Goal: Task Accomplishment & Management: Use online tool/utility

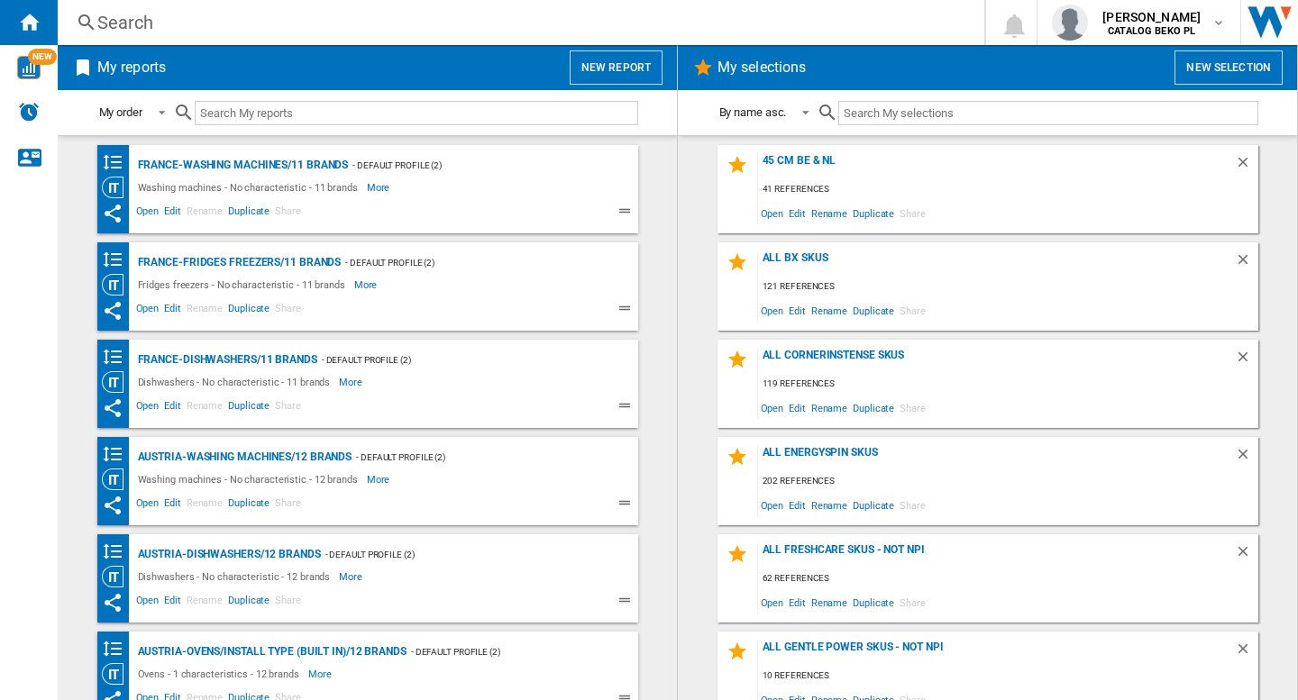
click at [224, 23] on div "Search" at bounding box center [517, 22] width 840 height 25
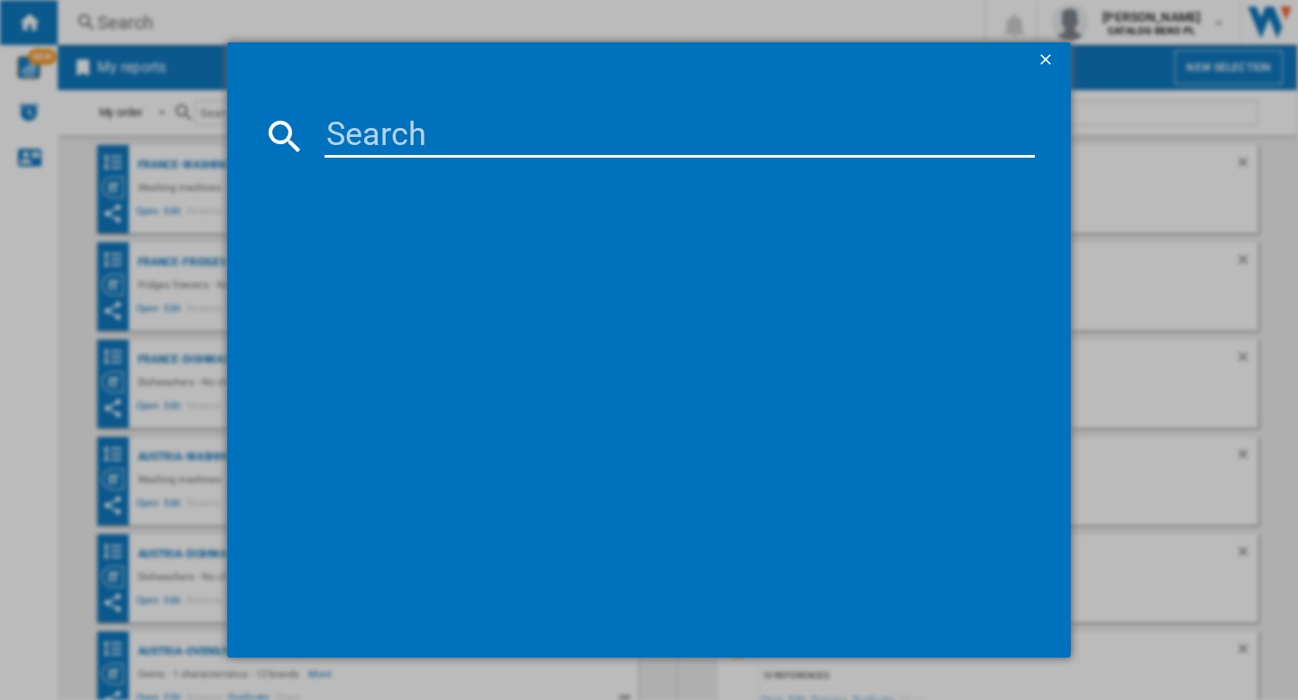
click at [365, 124] on input at bounding box center [680, 135] width 710 height 43
paste input "AMICA EMW13170S BLACK"
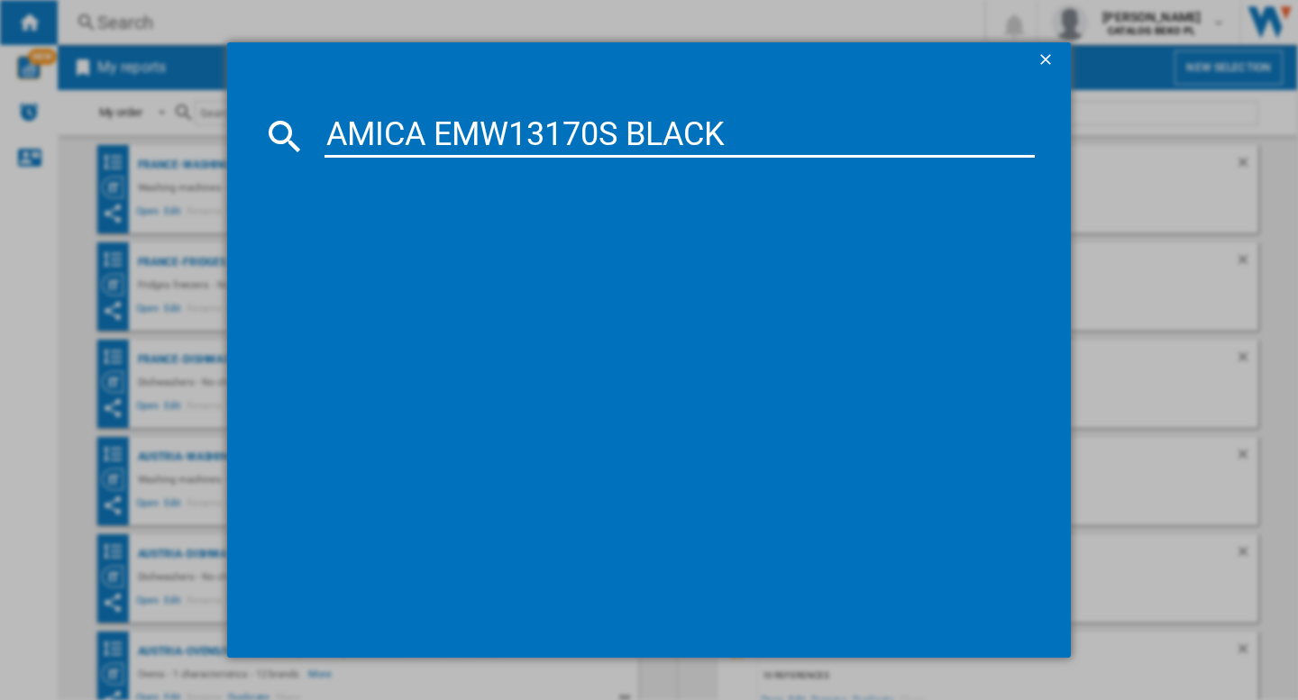
type input "AMICA EMW13170S BLACK"
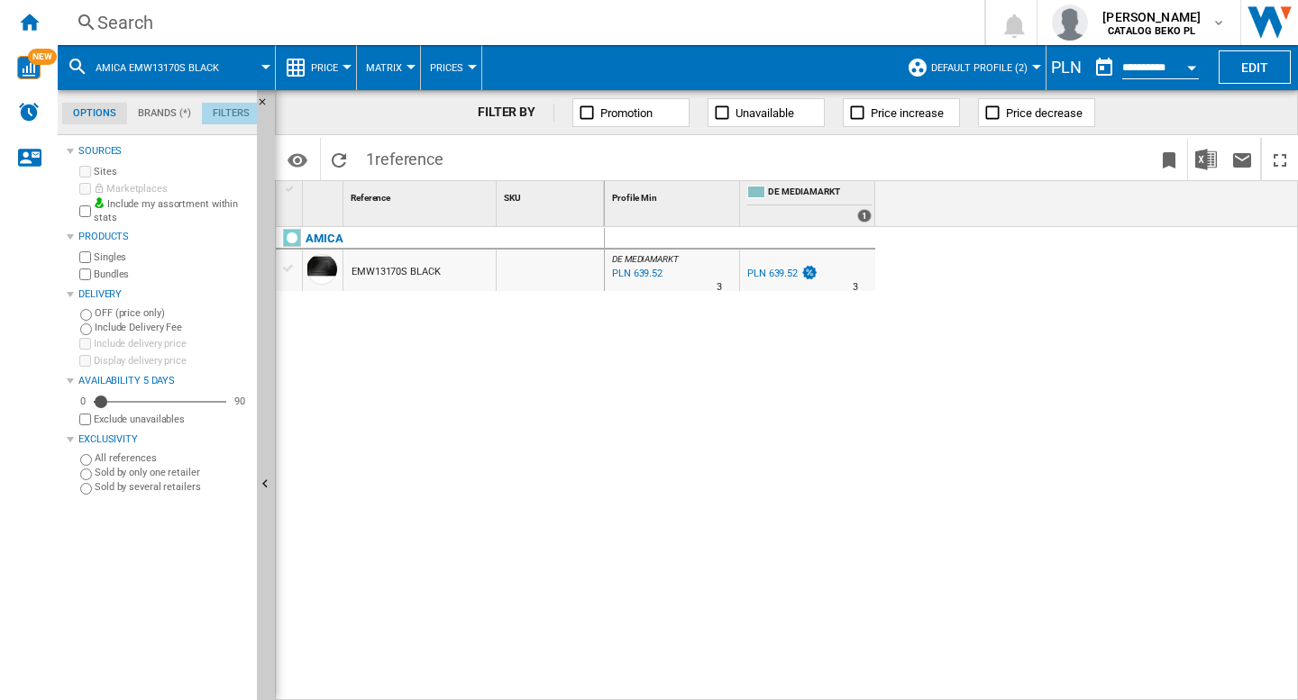
click at [227, 108] on md-tab-item "Filters" at bounding box center [231, 114] width 59 height 22
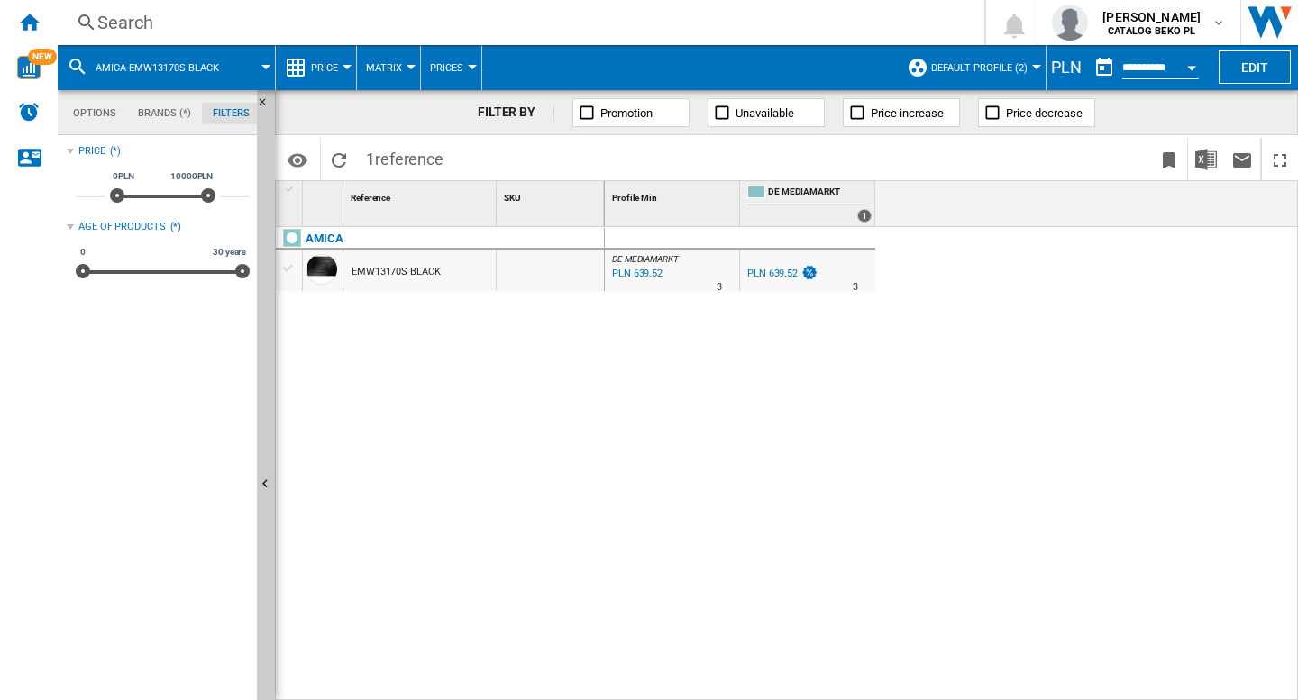
scroll to position [117, 0]
drag, startPoint x: 537, startPoint y: 522, endPoint x: 321, endPoint y: 410, distance: 243.5
click at [535, 520] on div "AMICA EMW13170S BLACK" at bounding box center [440, 459] width 329 height 464
click at [519, 459] on div "AMICA EMW13170S BLACK" at bounding box center [440, 459] width 329 height 464
click at [36, 15] on ng-md-icon "Home" at bounding box center [29, 22] width 22 height 22
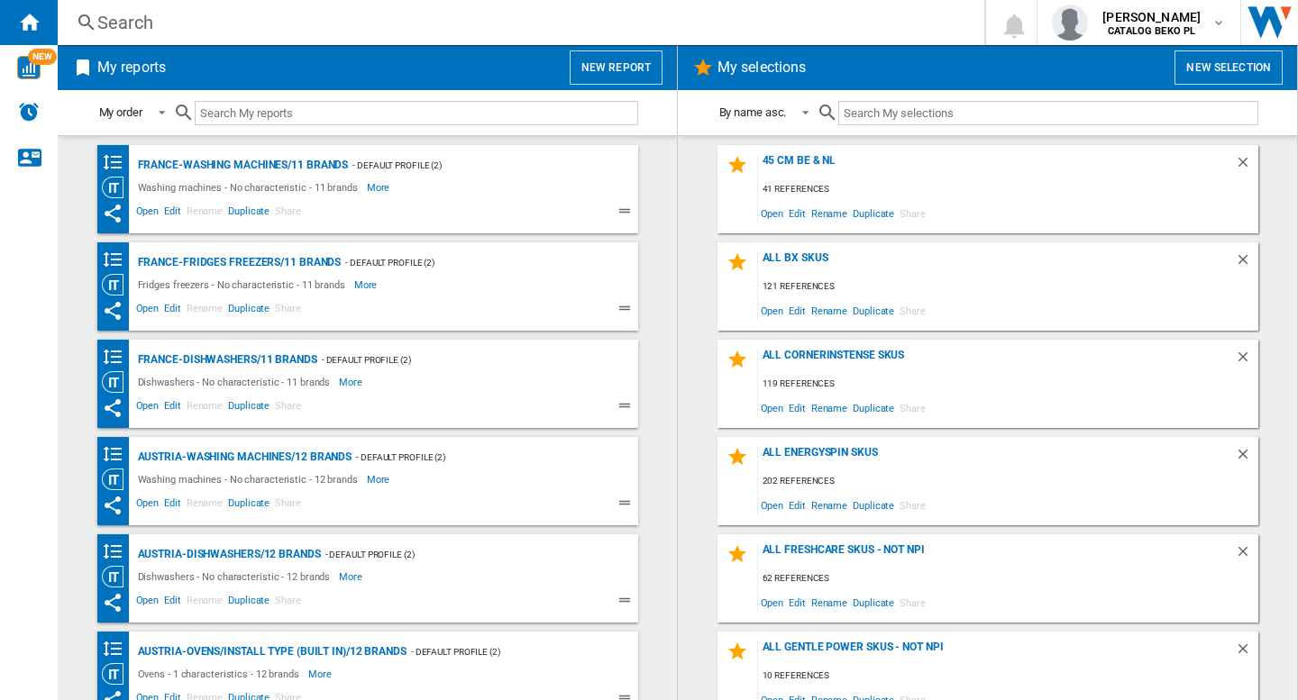
click at [616, 61] on button "New report" at bounding box center [616, 67] width 93 height 34
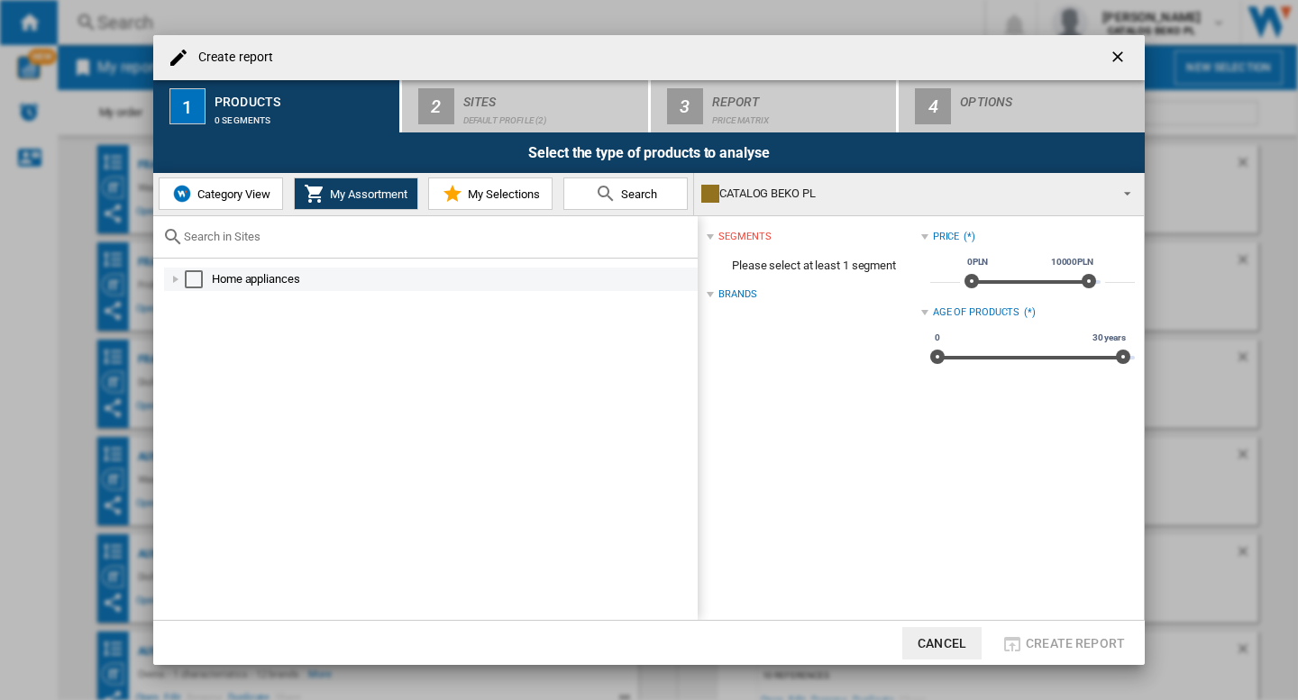
click at [178, 275] on div at bounding box center [176, 279] width 18 height 18
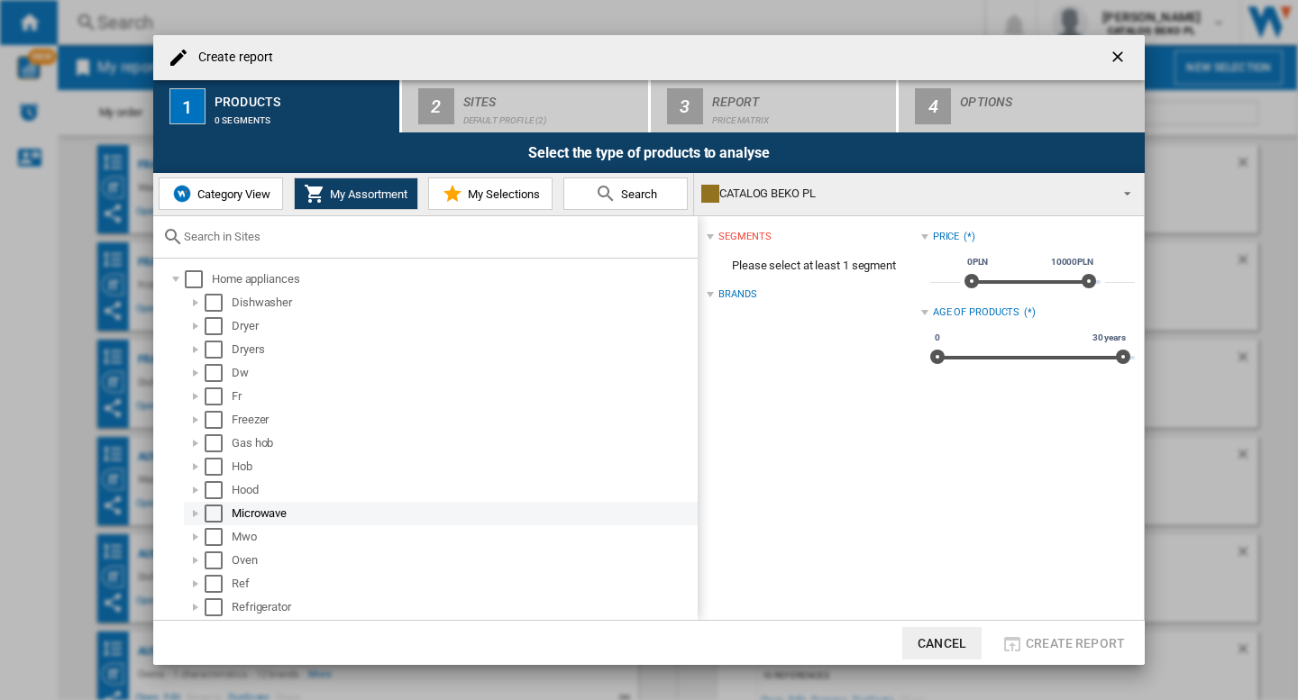
click at [200, 511] on div at bounding box center [196, 514] width 18 height 18
click at [216, 518] on div "Select" at bounding box center [214, 514] width 18 height 18
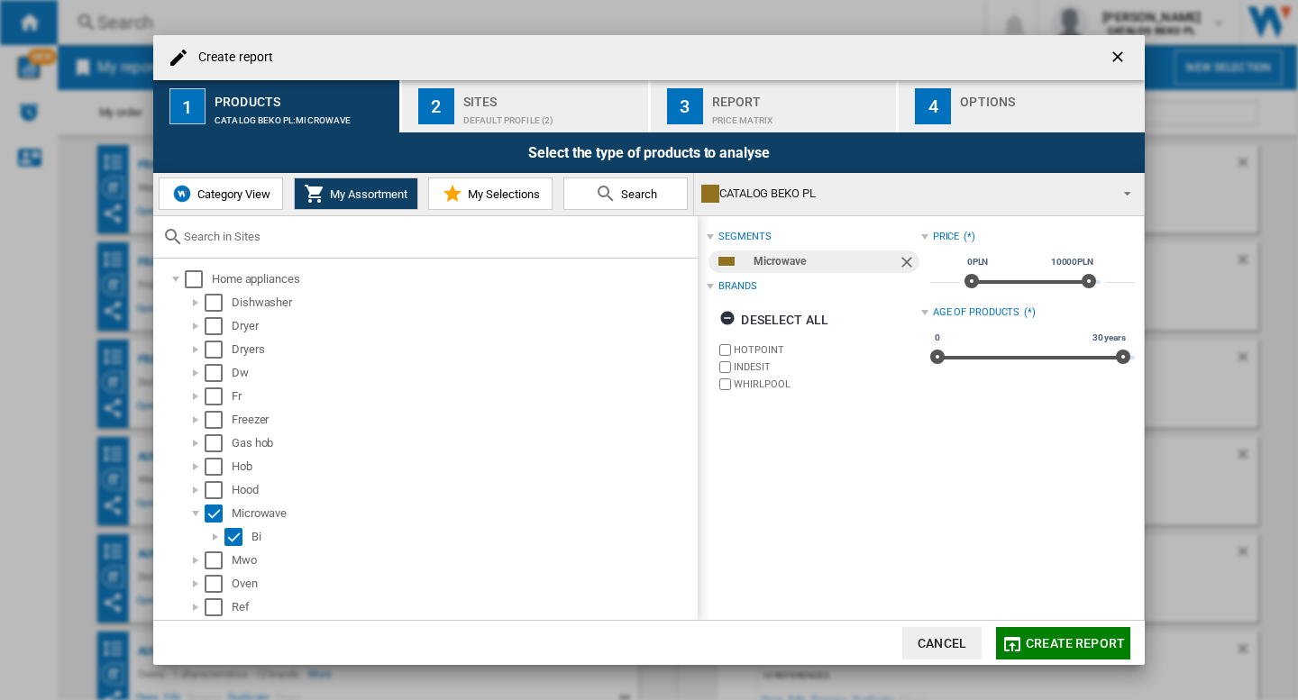
click at [984, 481] on div "segments Microwave Brands Deselect all [GEOGRAPHIC_DATA] INDESIT WHIRLPOOL Pric…" at bounding box center [921, 418] width 446 height 404
click at [230, 538] on div "Select" at bounding box center [233, 537] width 18 height 18
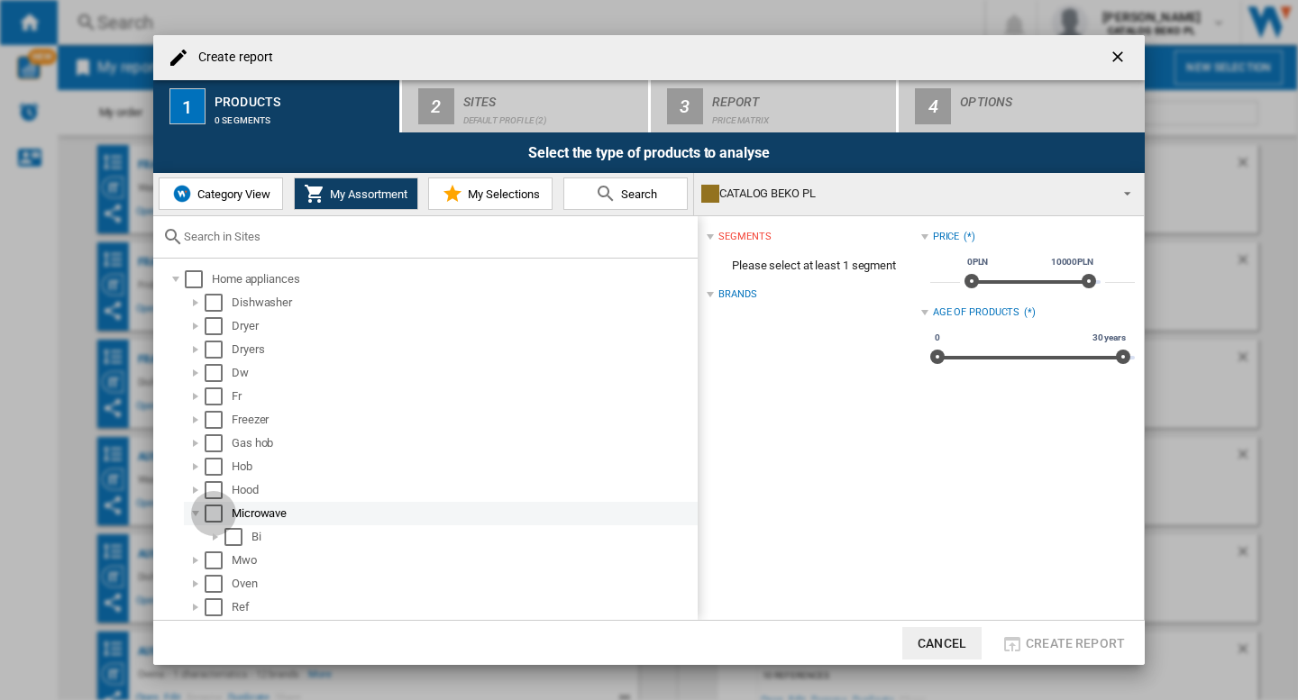
click at [206, 517] on div "Select" at bounding box center [214, 514] width 18 height 18
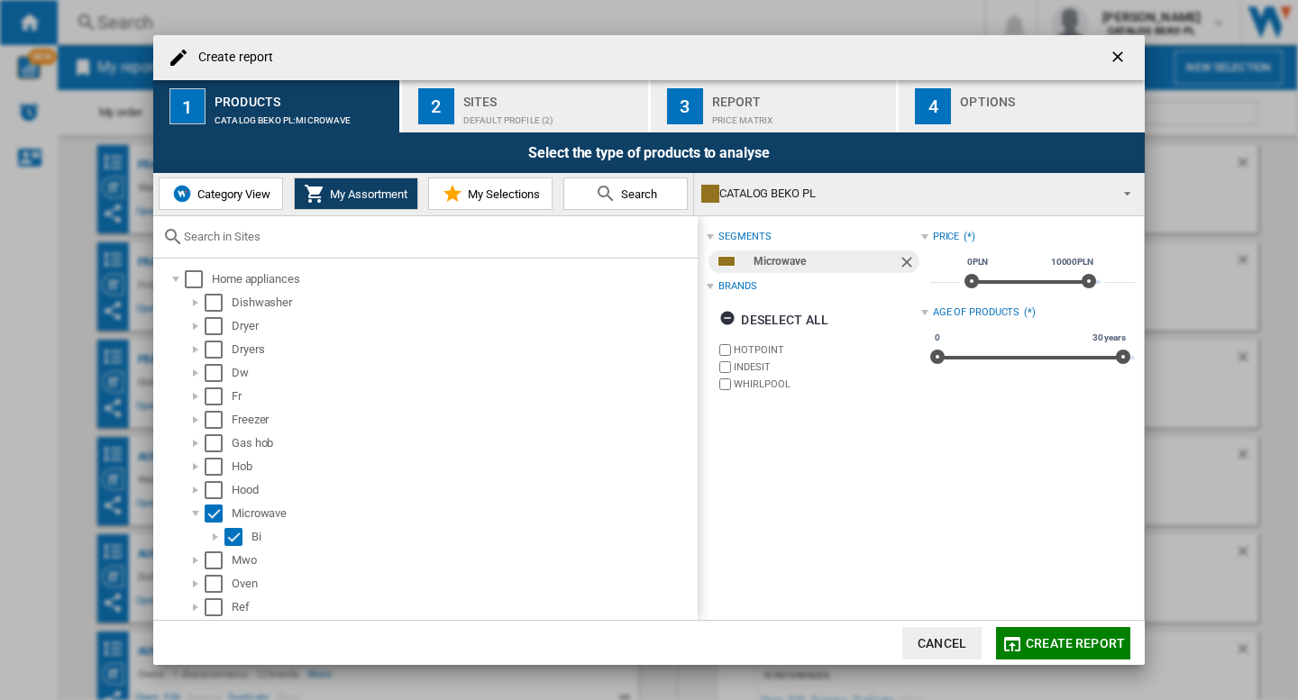
click at [997, 456] on div "segments Microwave Brands Deselect all [GEOGRAPHIC_DATA] INDESIT WHIRLPOOL Pric…" at bounding box center [921, 418] width 446 height 404
click at [215, 516] on div "Select" at bounding box center [214, 514] width 18 height 18
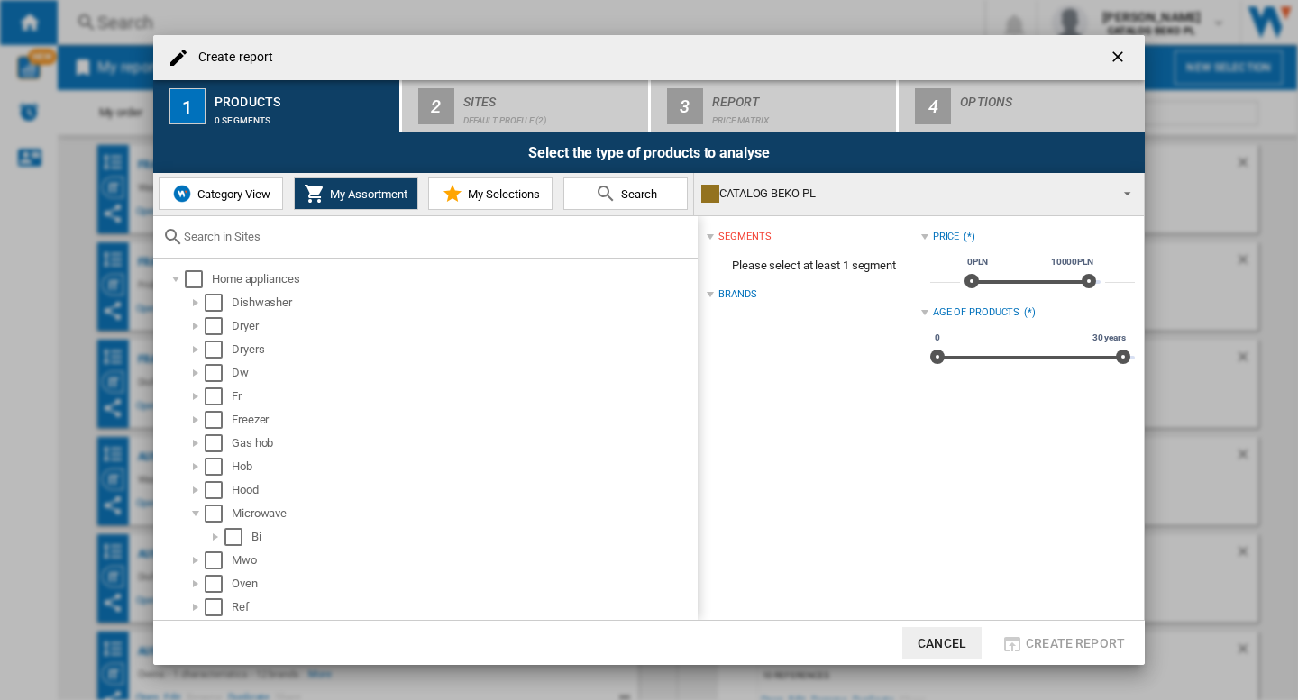
click at [223, 204] on button "Category View" at bounding box center [221, 194] width 124 height 32
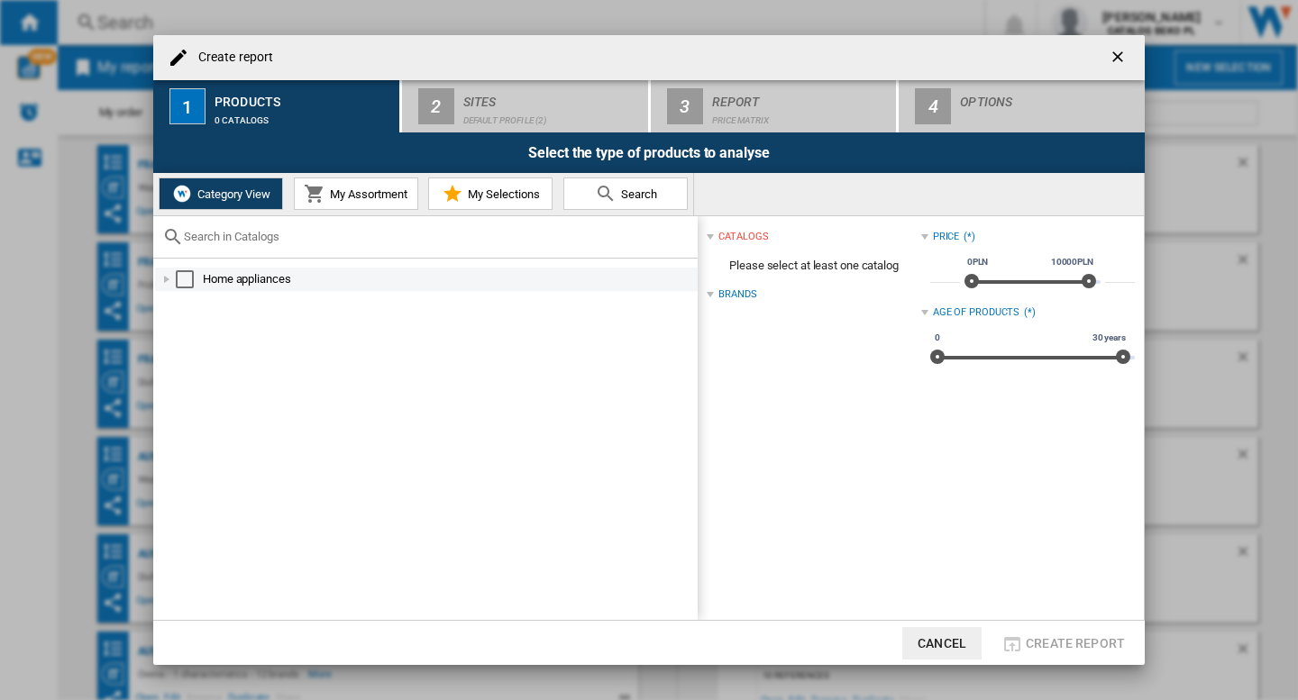
click at [160, 281] on div at bounding box center [167, 279] width 18 height 18
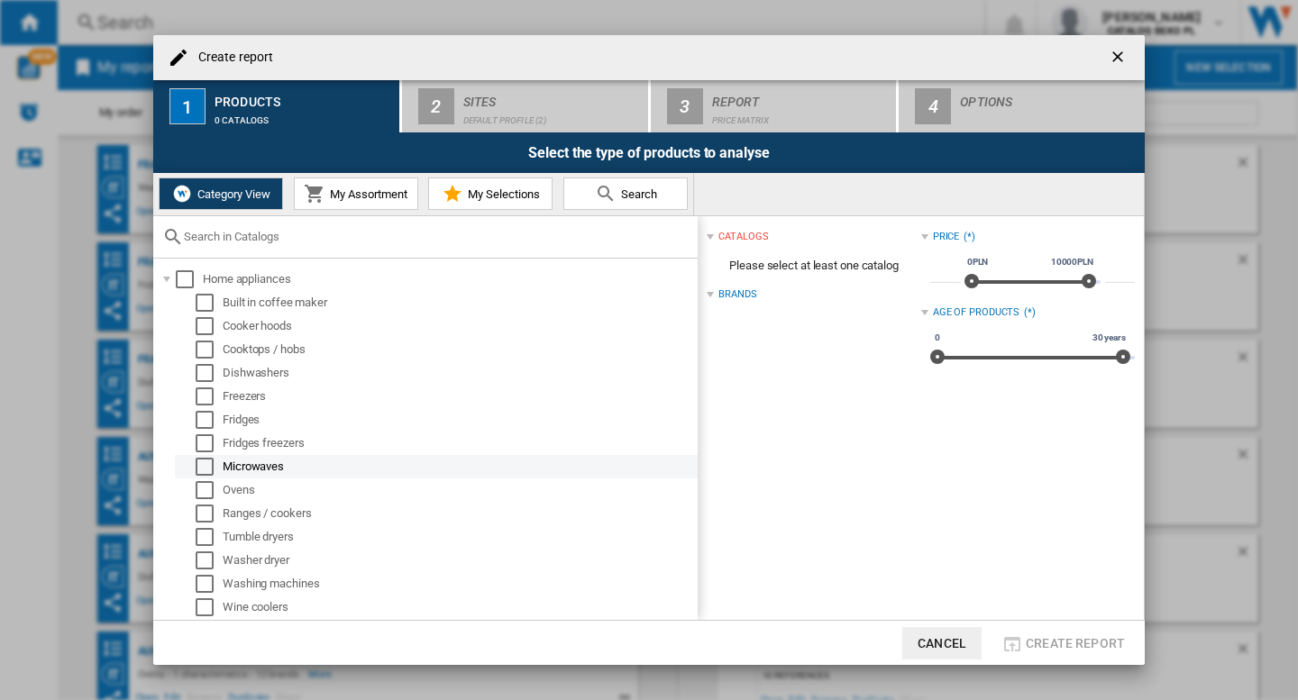
click at [205, 468] on div "Select" at bounding box center [205, 467] width 18 height 18
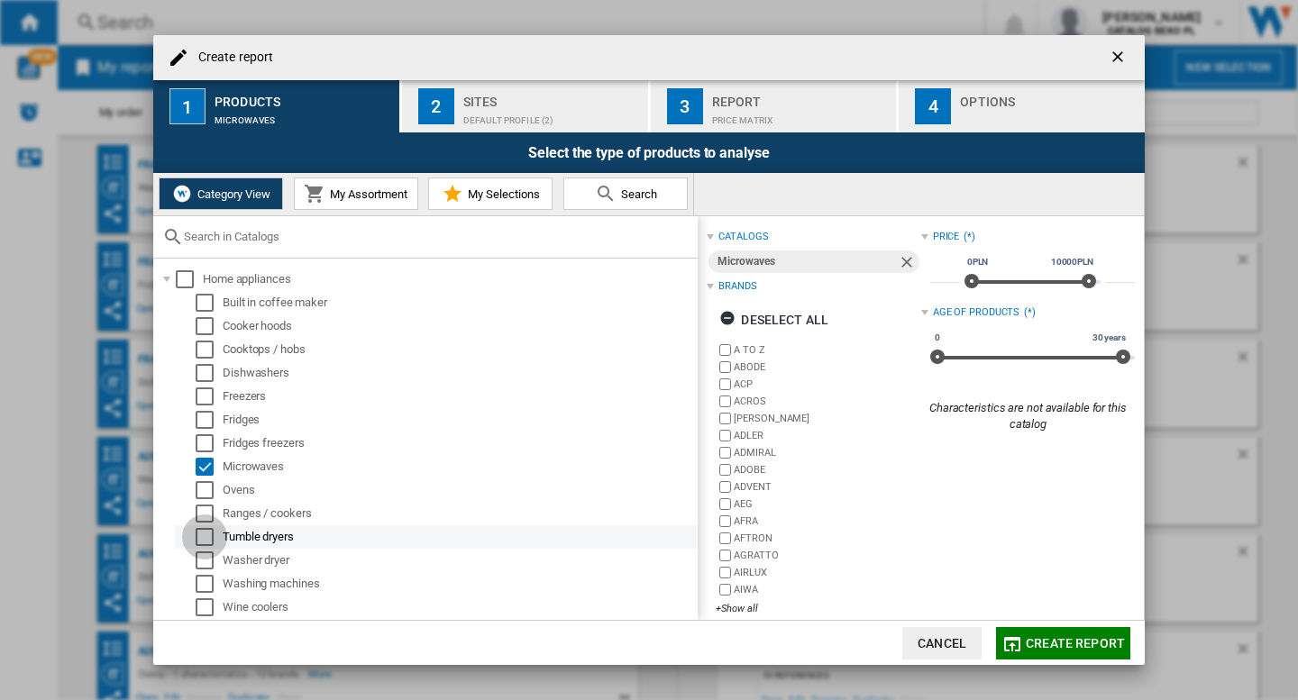
click at [201, 533] on div "Select" at bounding box center [205, 537] width 18 height 18
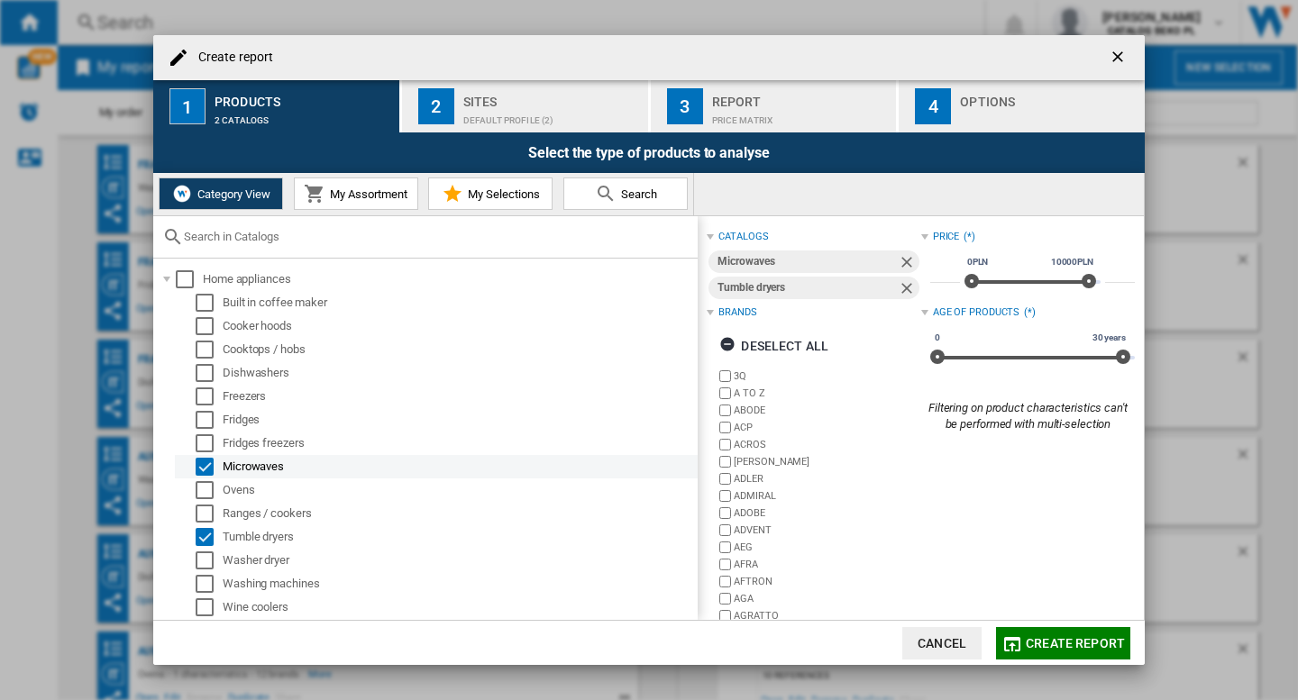
click at [206, 465] on div "Select" at bounding box center [205, 467] width 18 height 18
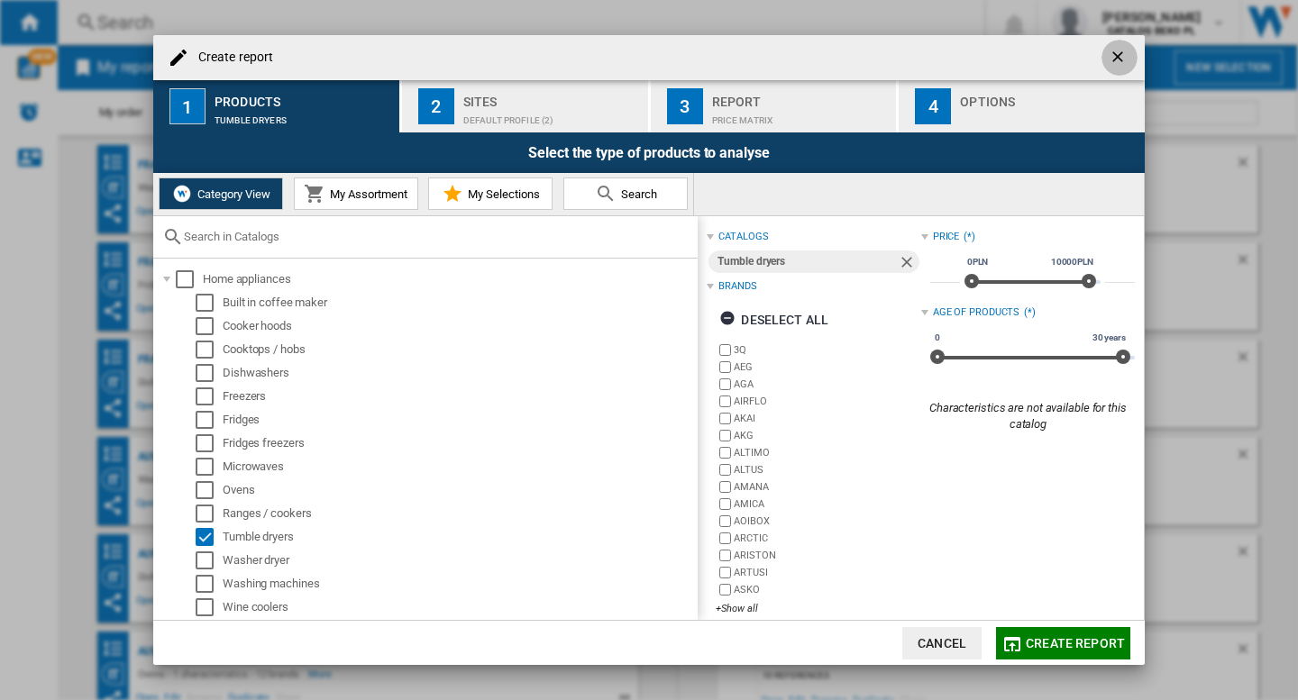
click at [1121, 58] on ng-md-icon "getI18NText('BUTTONS.CLOSE_DIALOG')" at bounding box center [1120, 59] width 22 height 22
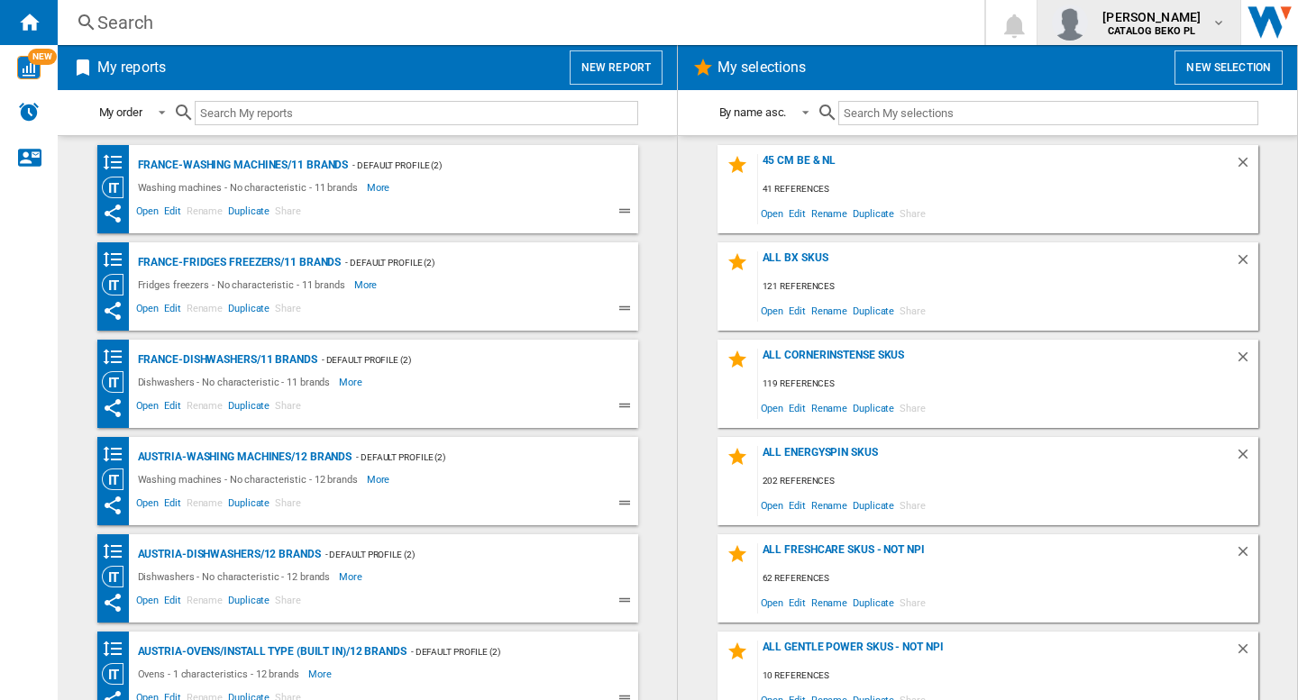
click at [1186, 29] on b "CATALOG BEKO PL" at bounding box center [1151, 31] width 87 height 12
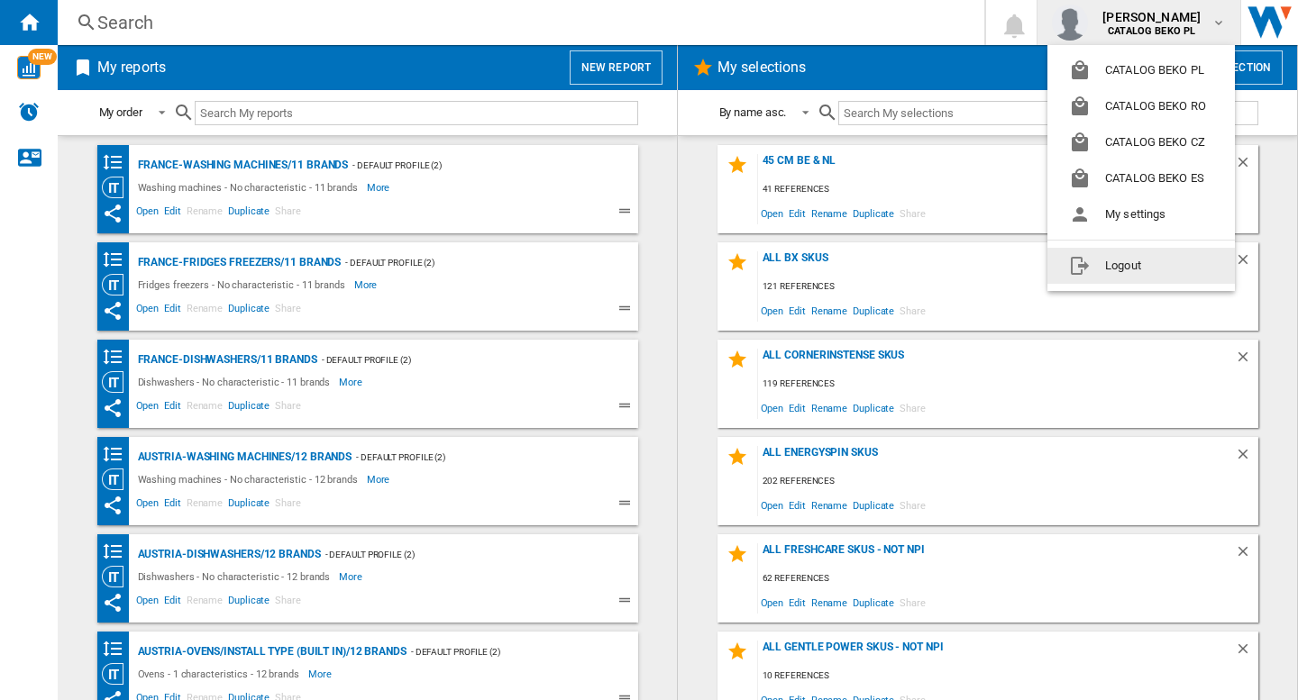
click at [1124, 283] on button "Logout" at bounding box center [1142, 266] width 188 height 36
